Goal: Information Seeking & Learning: Learn about a topic

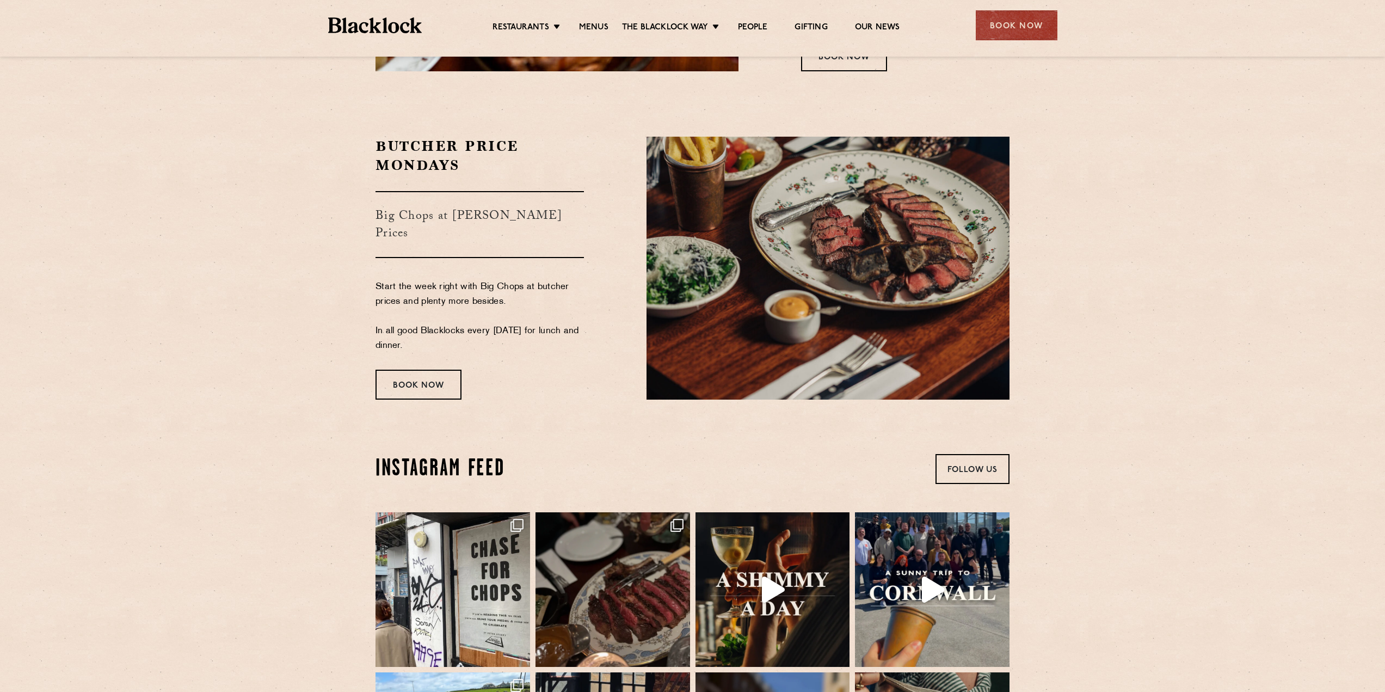
scroll to position [2014, 0]
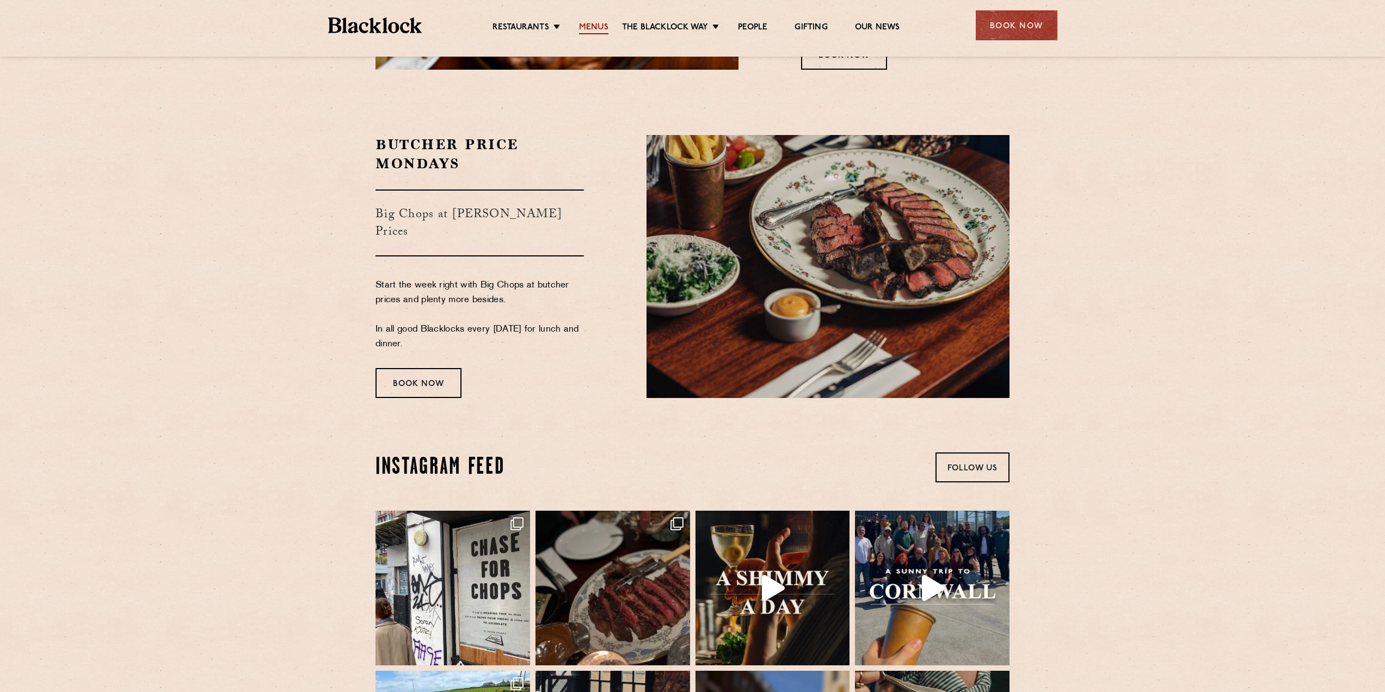
click at [597, 23] on link "Menus" at bounding box center [593, 28] width 29 height 12
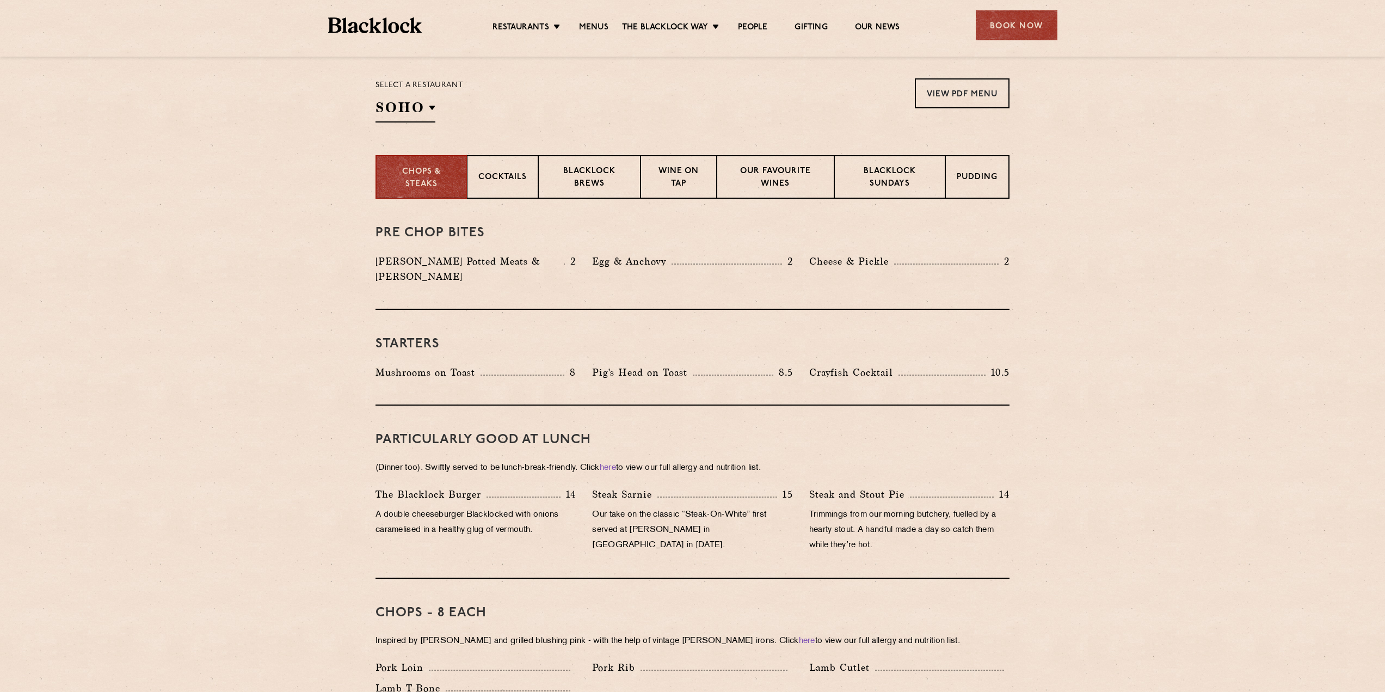
scroll to position [403, 0]
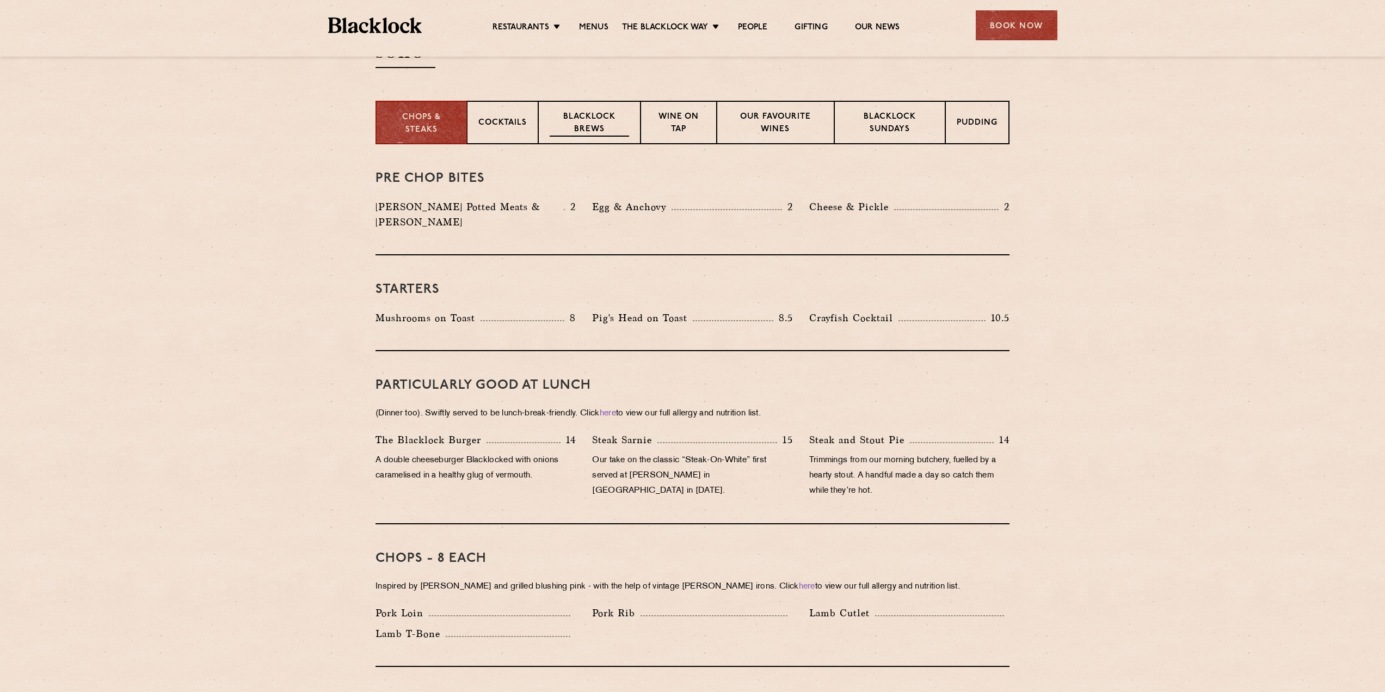
click at [583, 114] on p "Blacklock Brews" at bounding box center [589, 124] width 79 height 26
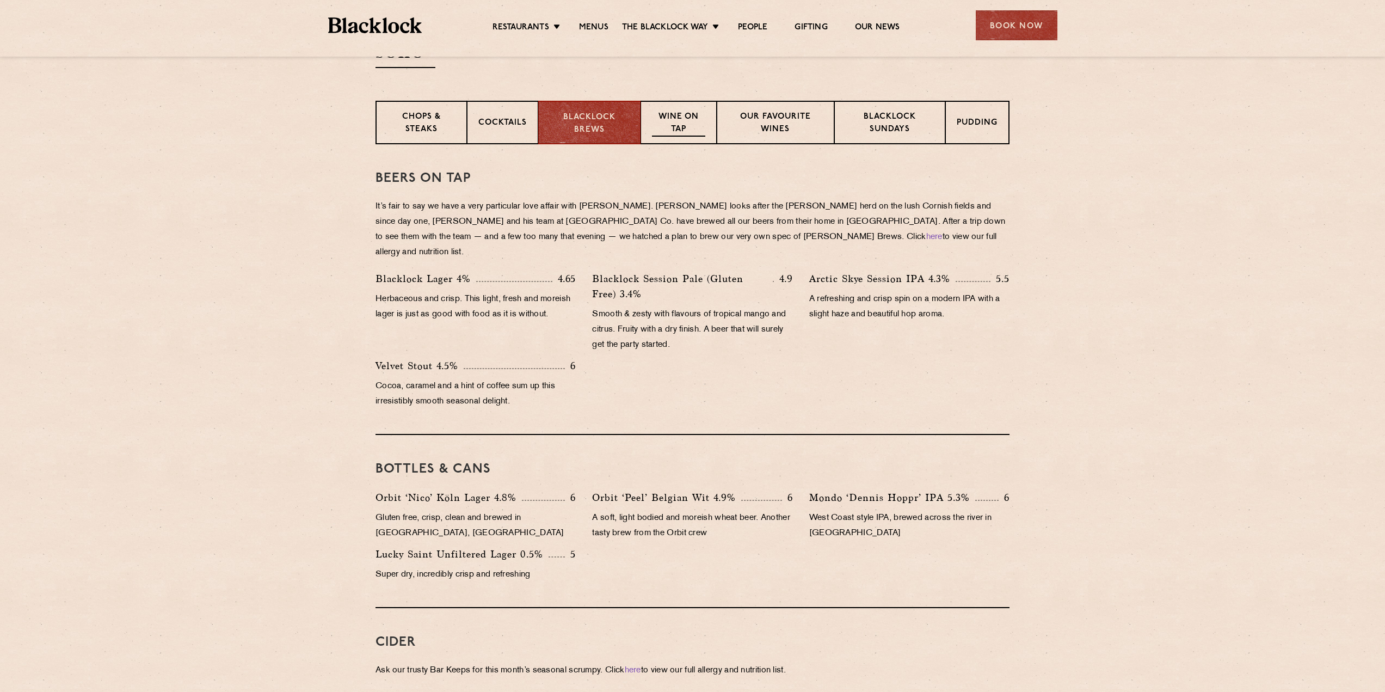
click at [708, 120] on div "Wine on Tap" at bounding box center [679, 123] width 76 height 44
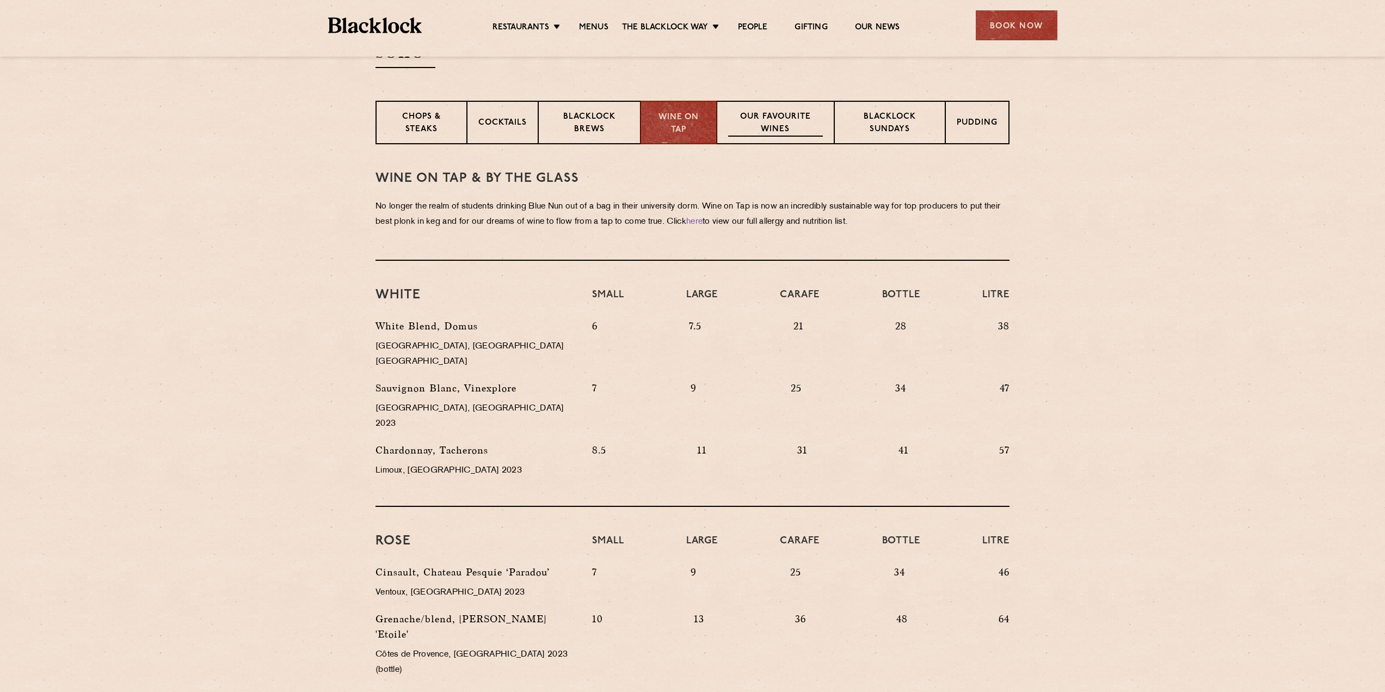
click at [764, 105] on div "Our favourite wines" at bounding box center [775, 123] width 117 height 44
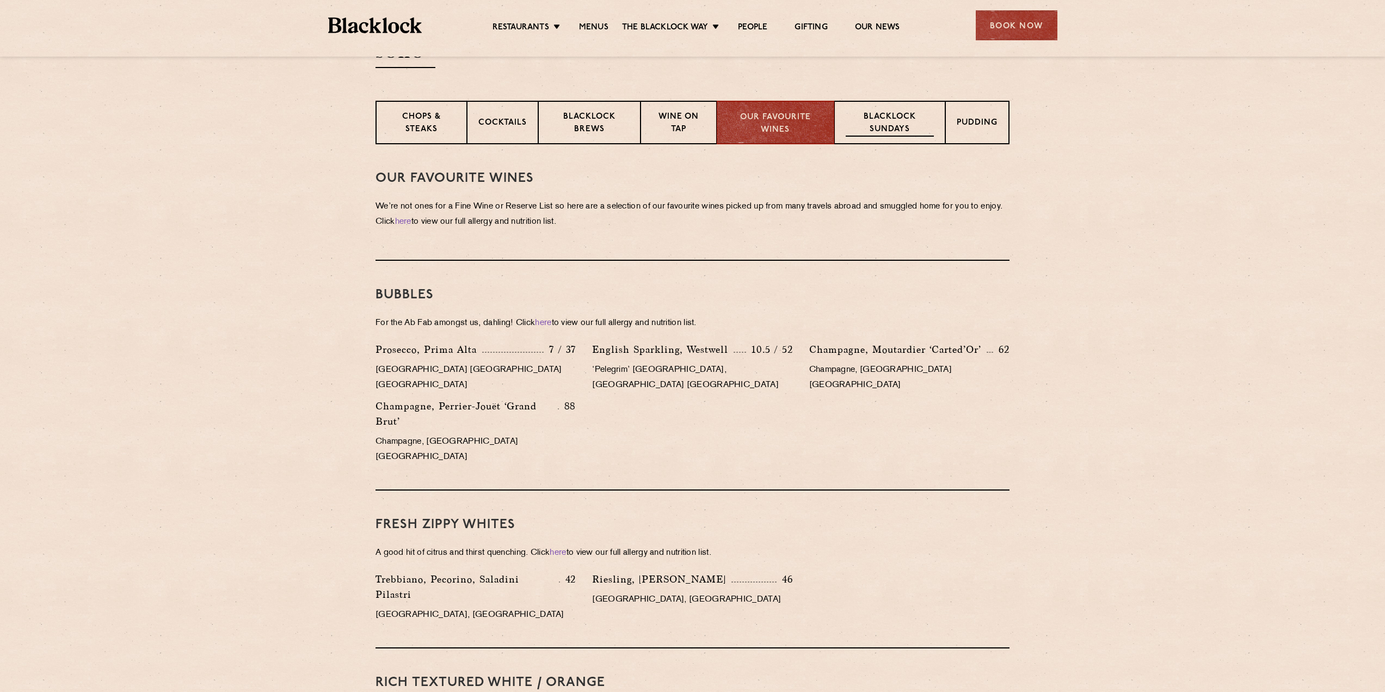
click at [875, 119] on p "Blacklock Sundays" at bounding box center [890, 124] width 88 height 26
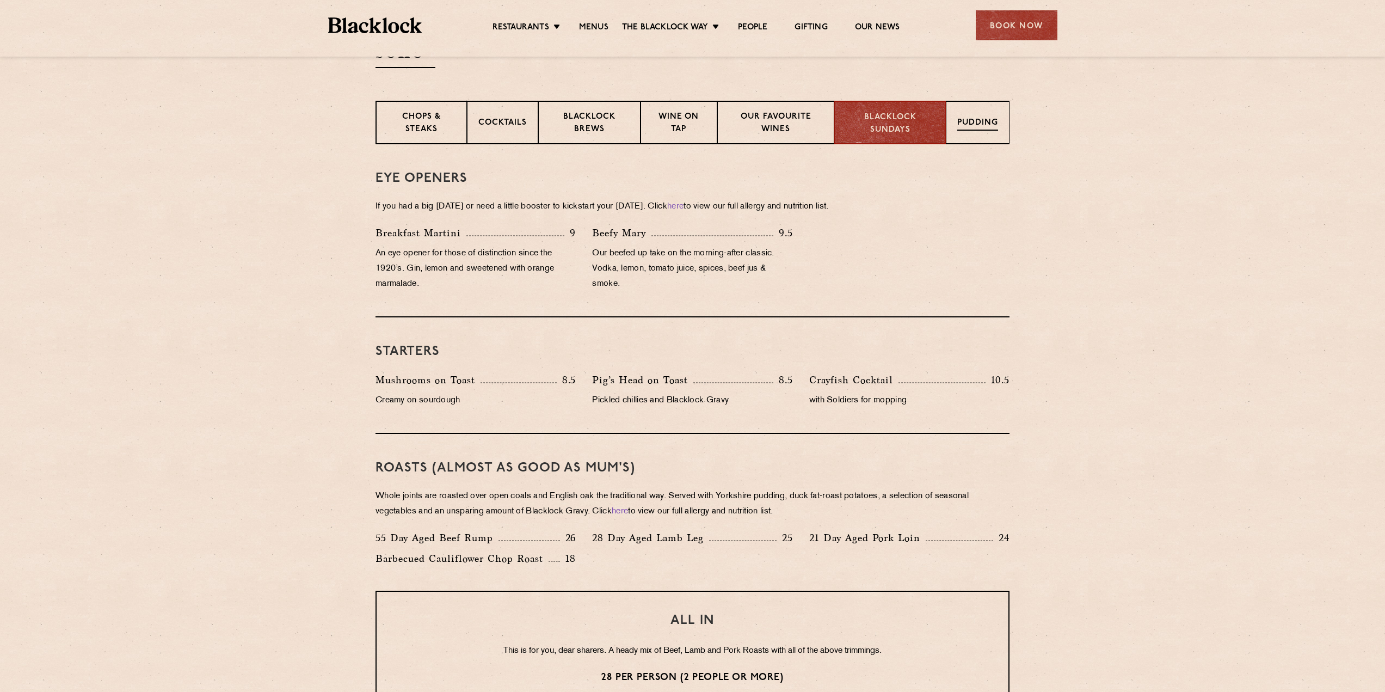
click at [954, 119] on div "Pudding" at bounding box center [978, 123] width 64 height 44
